Goal: Navigation & Orientation: Understand site structure

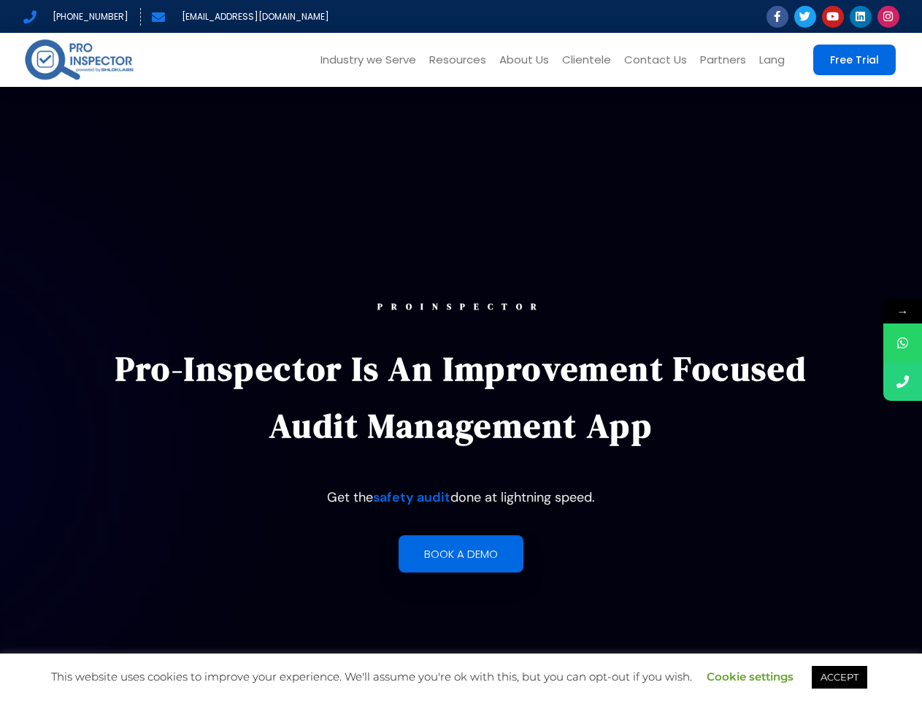
click at [461, 350] on p "Pro-Inspector is an improvement focused audit management app" at bounding box center [461, 397] width 735 height 114
click at [372, 60] on link "Industry we Serve" at bounding box center [368, 60] width 109 height 54
click at [461, 60] on link "Resources" at bounding box center [458, 60] width 70 height 54
click at [772, 60] on link "Lang" at bounding box center [772, 60] width 39 height 54
click at [751, 676] on link "Cookie settings" at bounding box center [750, 677] width 87 height 14
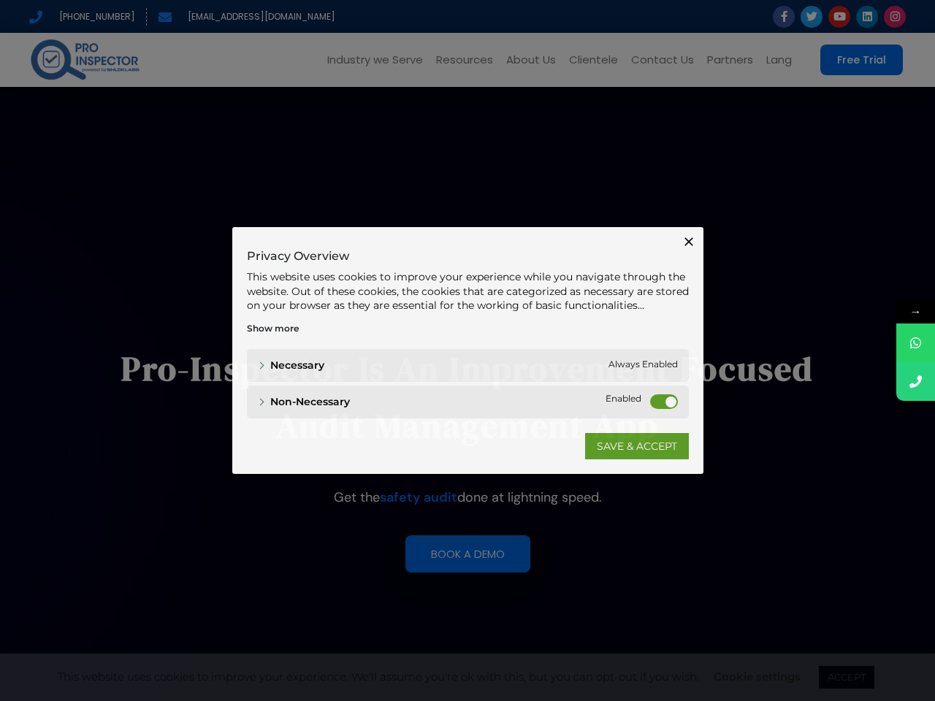
click at [839, 677] on div "Close Privacy Overview This website uses cookies to improve your experience whi…" at bounding box center [467, 350] width 935 height 701
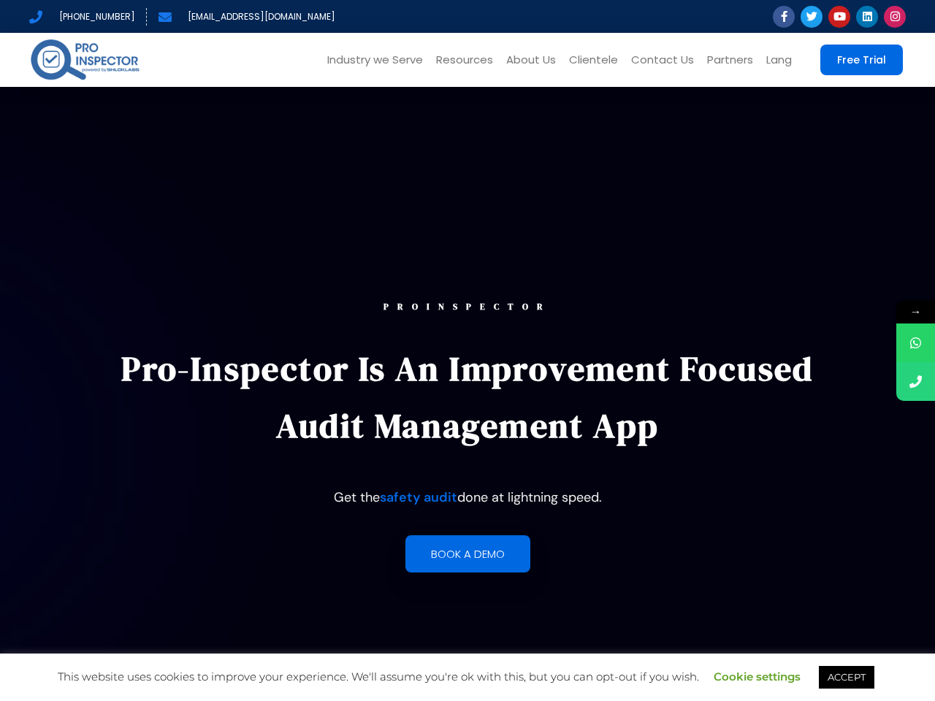
click at [902, 312] on span "→" at bounding box center [915, 311] width 39 height 23
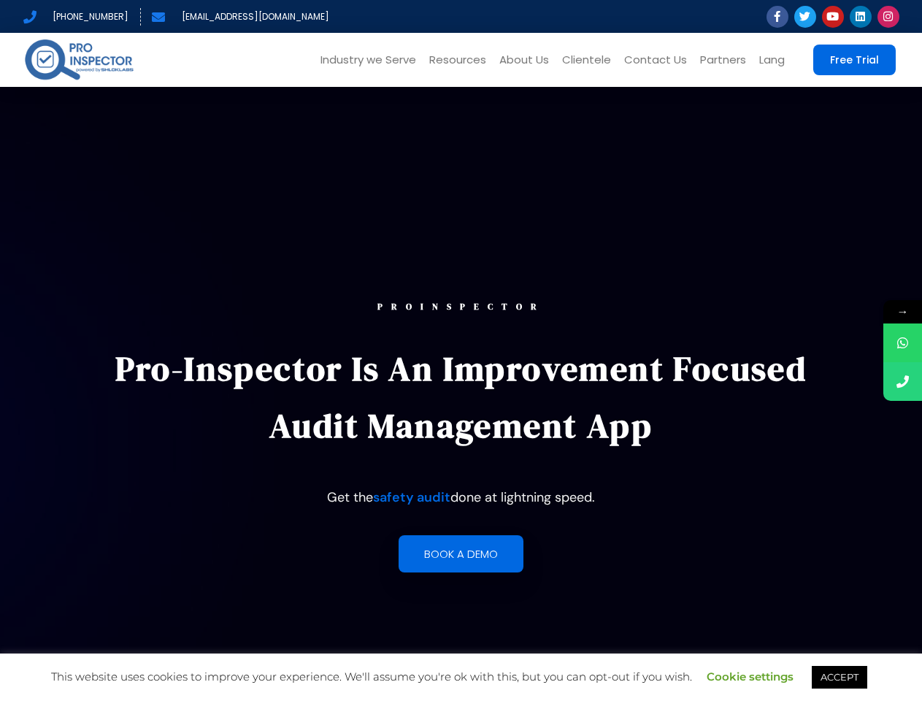
click at [461, 350] on p "Pro-Inspector is an improvement focused audit management app" at bounding box center [461, 397] width 735 height 114
click at [372, 60] on link "Industry we Serve" at bounding box center [368, 60] width 109 height 54
click at [461, 60] on link "Resources" at bounding box center [458, 60] width 70 height 54
click at [772, 60] on link "Lang" at bounding box center [772, 60] width 39 height 54
click at [751, 676] on link "Cookie settings" at bounding box center [750, 677] width 87 height 14
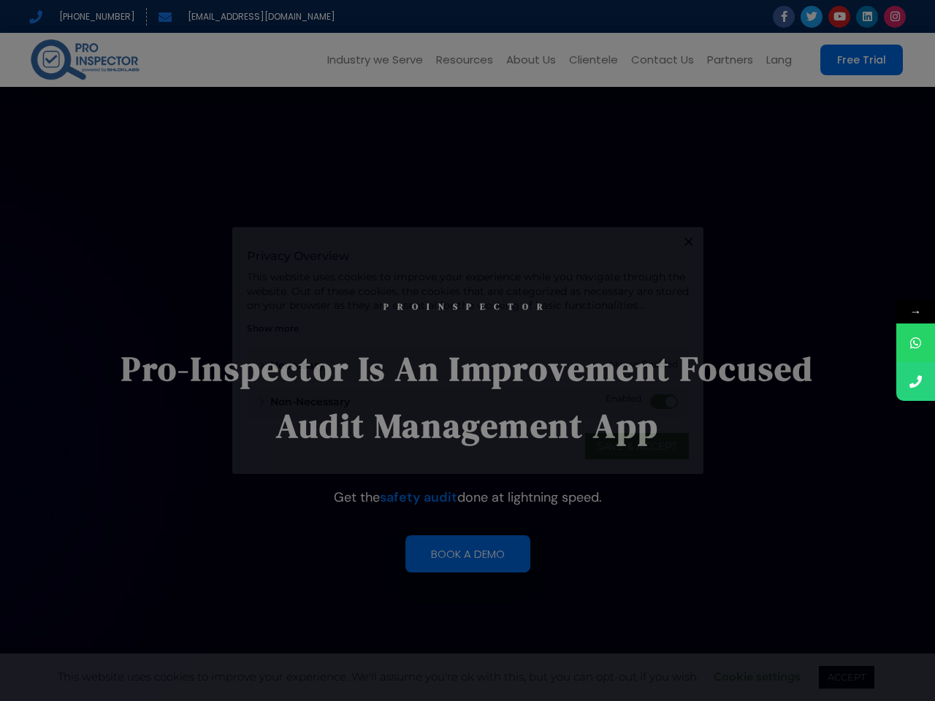
click at [839, 677] on div "Close Privacy Overview This website uses cookies to improve your experience whi…" at bounding box center [467, 350] width 935 height 701
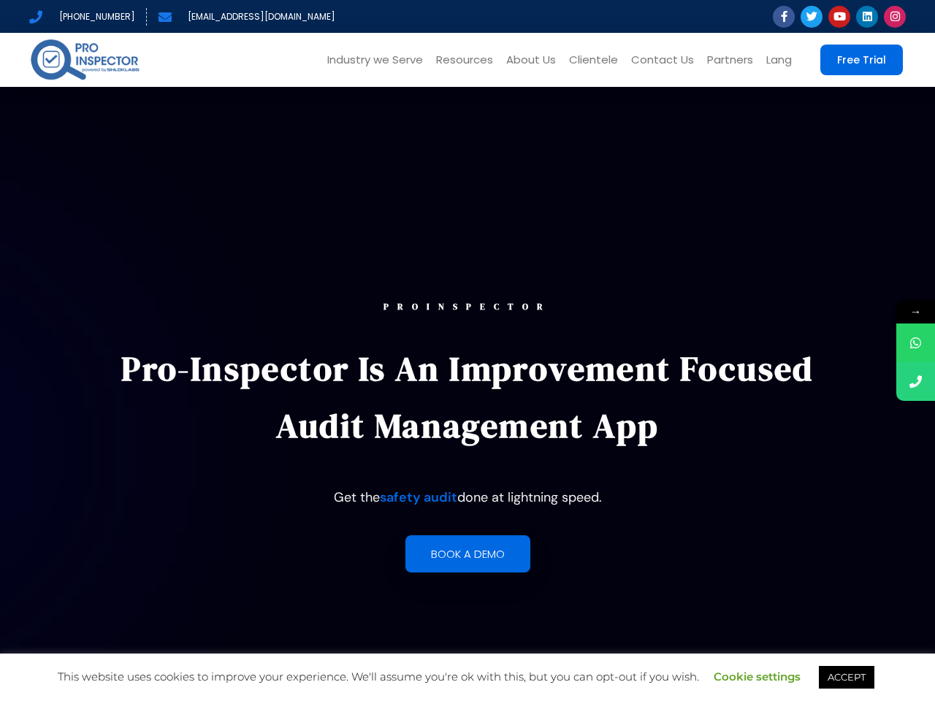
click at [902, 312] on span "→" at bounding box center [915, 311] width 39 height 23
